Goal: Task Accomplishment & Management: Manage account settings

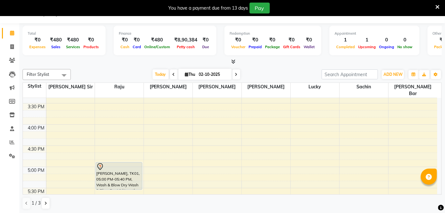
scroll to position [313, 0]
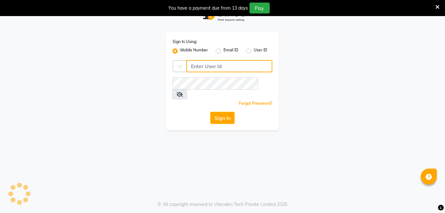
type input "9137134181"
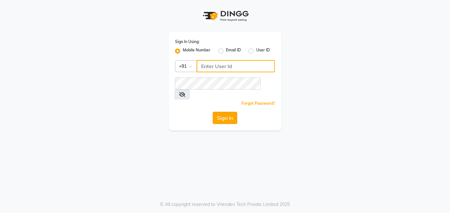
type input "9137134181"
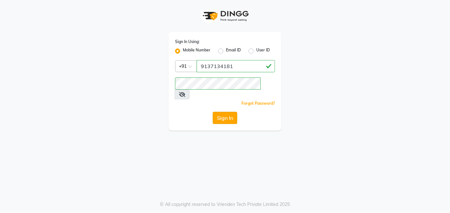
click at [224, 112] on button "Sign In" at bounding box center [225, 118] width 24 height 12
